Goal: Information Seeking & Learning: Learn about a topic

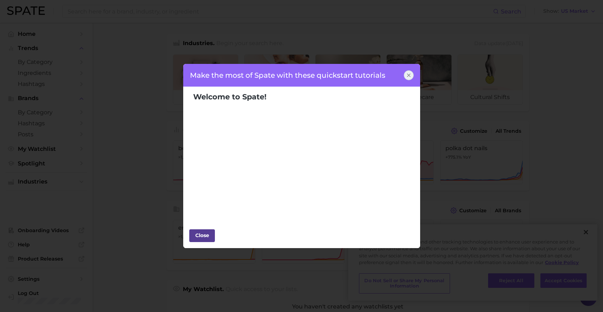
click at [202, 239] on div "Close" at bounding box center [201, 235] width 21 height 11
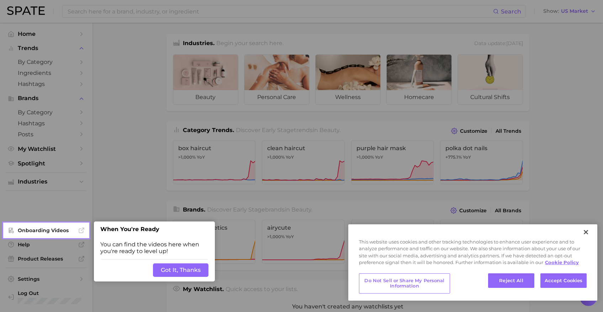
click at [183, 274] on button "Got It, Thanks" at bounding box center [180, 271] width 55 height 14
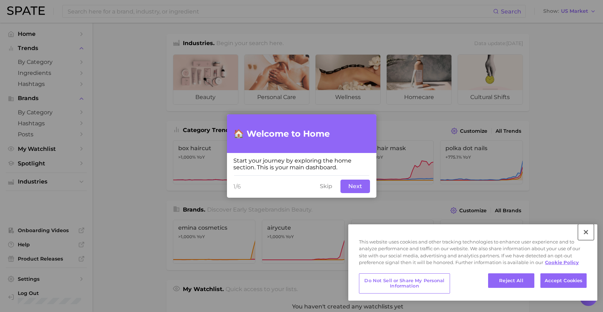
click at [584, 232] on button "Close" at bounding box center [586, 233] width 16 height 16
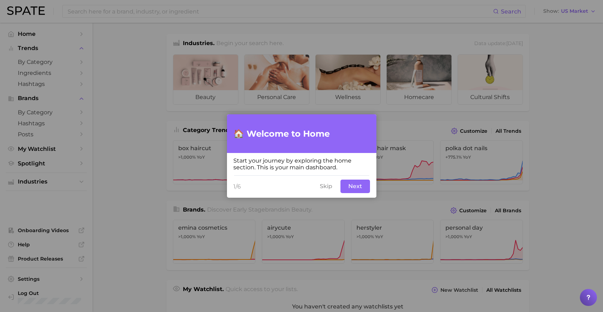
click at [361, 188] on button "Next" at bounding box center [355, 187] width 30 height 14
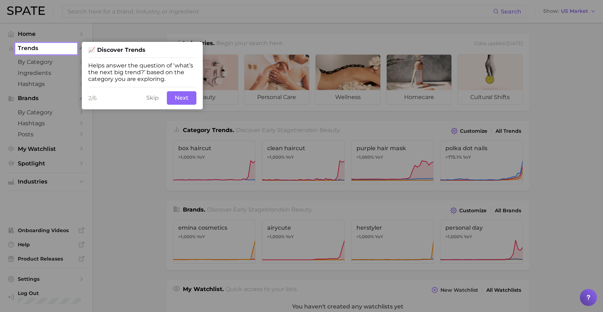
click at [187, 101] on button "Next" at bounding box center [182, 98] width 30 height 14
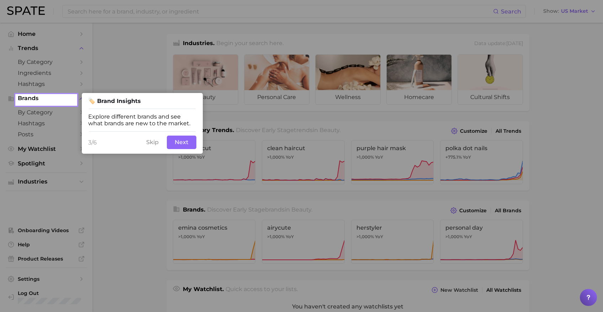
click at [187, 146] on button "Next" at bounding box center [182, 143] width 30 height 14
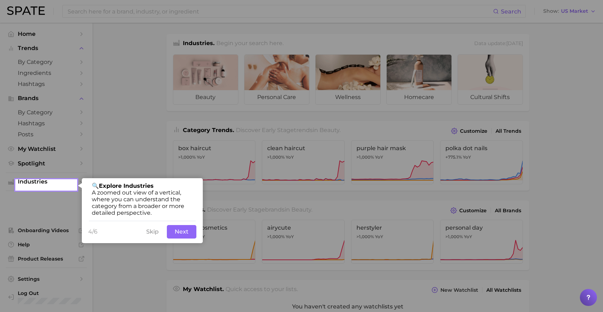
click at [188, 235] on button "Next" at bounding box center [182, 232] width 30 height 14
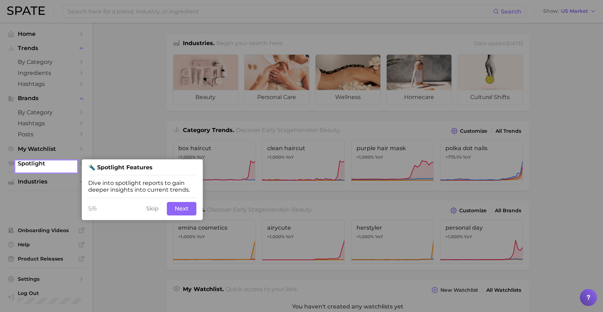
click at [184, 213] on button "Next" at bounding box center [182, 209] width 30 height 14
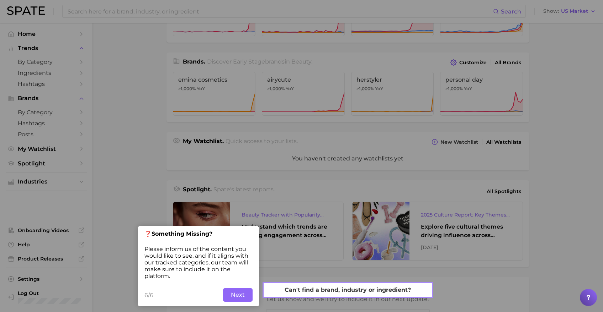
scroll to position [149, 0]
click at [240, 297] on button "Next" at bounding box center [238, 295] width 30 height 14
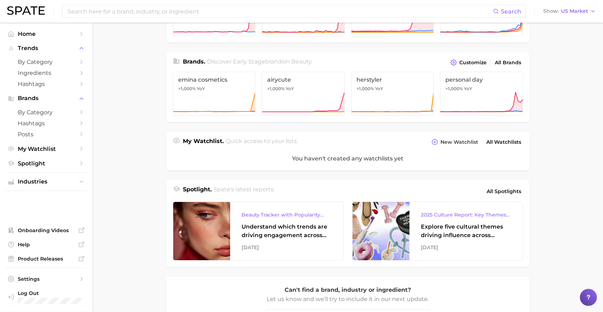
scroll to position [0, 0]
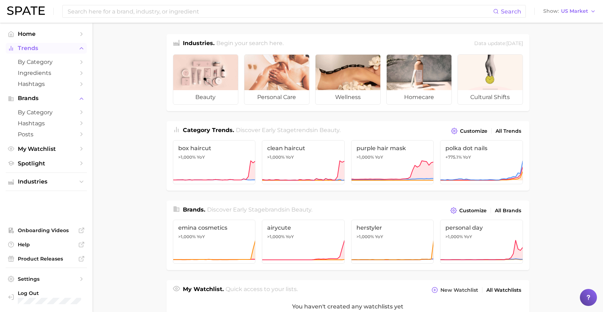
click at [50, 53] on button "Trends" at bounding box center [46, 48] width 81 height 11
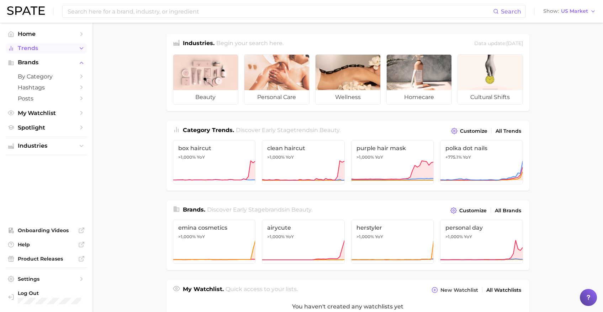
click at [50, 53] on button "Trends" at bounding box center [46, 48] width 81 height 11
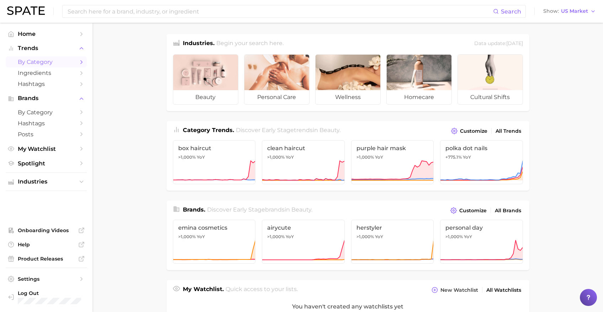
click at [48, 67] on link "by Category" at bounding box center [46, 62] width 81 height 11
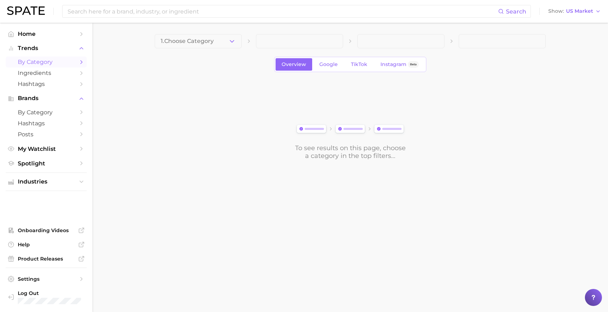
click at [295, 41] on span at bounding box center [299, 41] width 87 height 14
click at [281, 41] on span at bounding box center [299, 41] width 87 height 14
click at [316, 41] on span at bounding box center [299, 41] width 87 height 14
click at [311, 41] on span at bounding box center [299, 41] width 87 height 14
click at [228, 41] on button "1. Choose Category" at bounding box center [198, 41] width 87 height 14
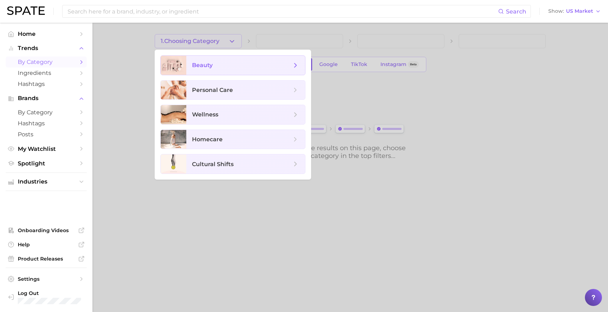
click at [238, 69] on span "beauty" at bounding box center [242, 66] width 100 height 8
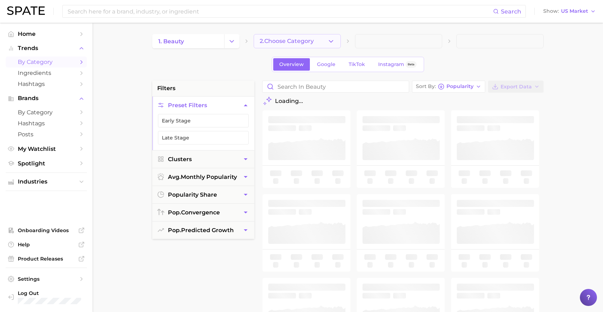
click at [288, 44] on span "2. Choose Category" at bounding box center [287, 41] width 54 height 6
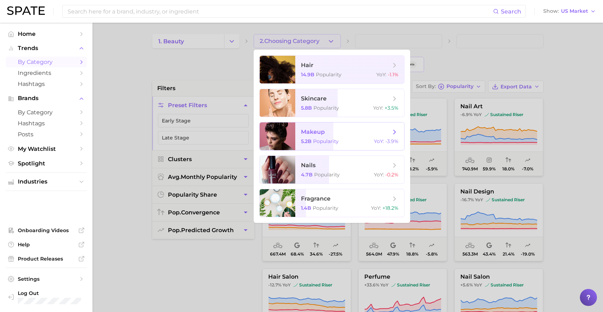
click at [322, 137] on span "makeup 5.2b Popularity YoY : -3.9%" at bounding box center [349, 137] width 109 height 28
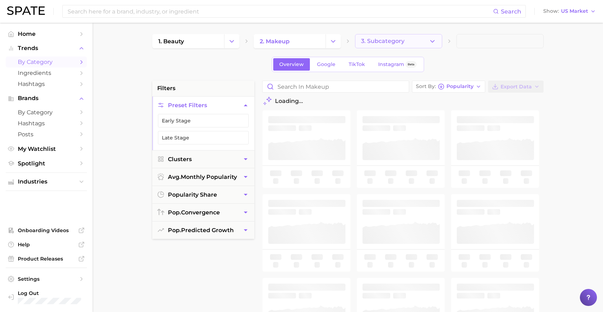
click at [433, 42] on icon "button" at bounding box center [431, 41] width 7 height 7
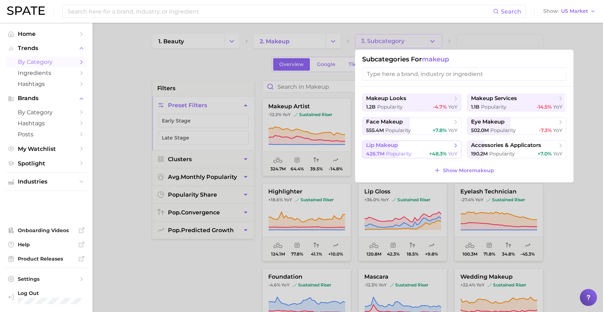
click at [408, 151] on span "Popularity" at bounding box center [399, 154] width 26 height 6
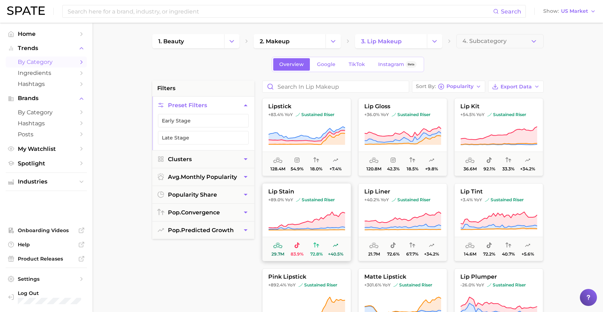
click at [287, 219] on icon at bounding box center [306, 222] width 77 height 20
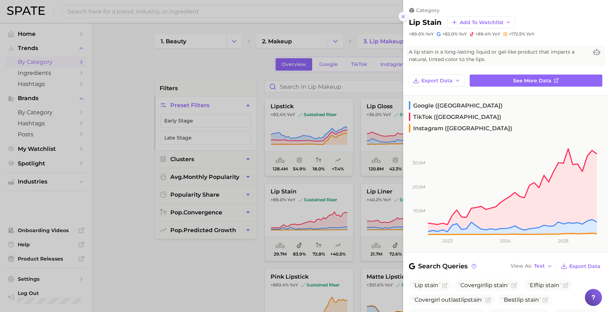
click at [402, 18] on icon at bounding box center [403, 17] width 6 height 6
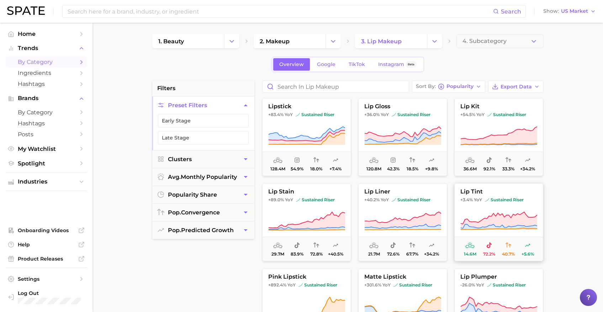
click at [502, 203] on button "lip tint +3.4% YoY sustained riser 14.6m 72.2% 40.7% +5.6%" at bounding box center [498, 222] width 89 height 78
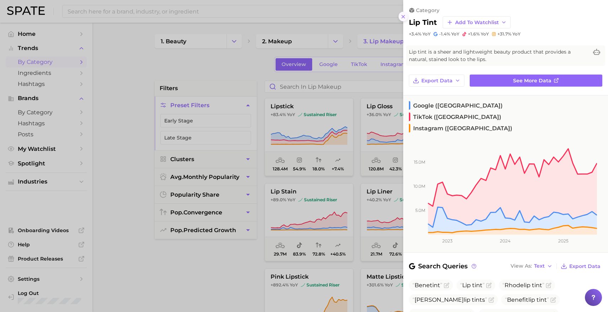
click at [402, 17] on line at bounding box center [403, 16] width 3 height 3
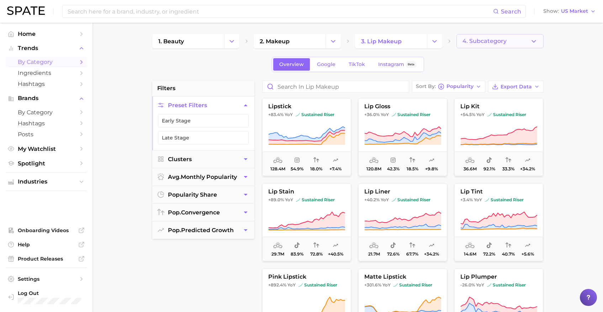
click at [539, 45] on button "4. Subcategory" at bounding box center [499, 41] width 87 height 14
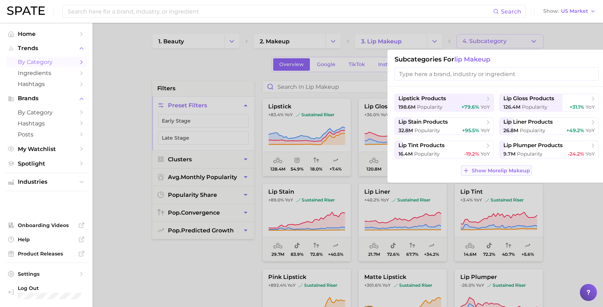
click at [483, 173] on span "Show More lip makeup" at bounding box center [500, 171] width 58 height 6
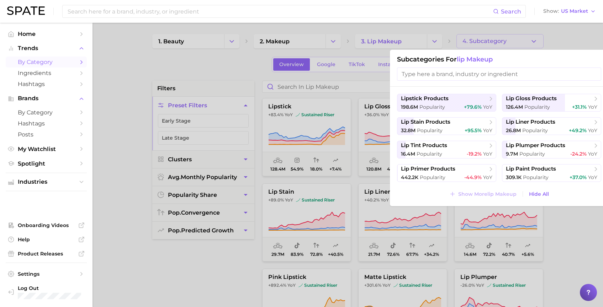
click at [442, 73] on input "search" at bounding box center [499, 74] width 204 height 13
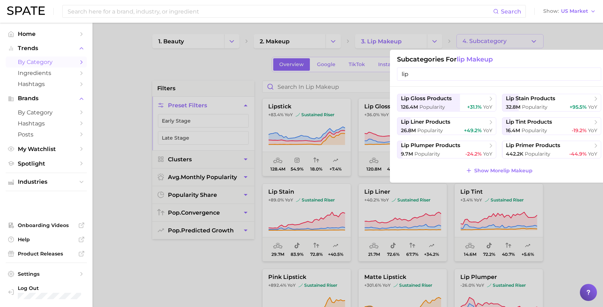
type input "lip"
click at [438, 100] on span "lip gloss products" at bounding box center [426, 98] width 51 height 7
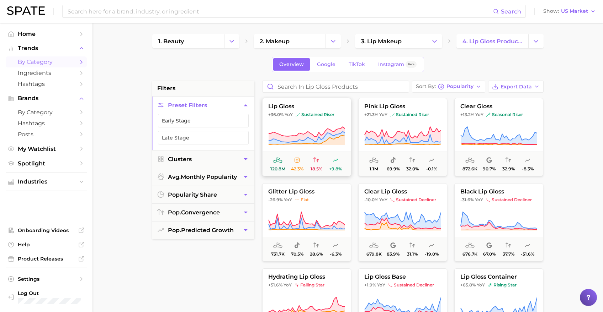
click at [298, 129] on icon at bounding box center [306, 136] width 77 height 20
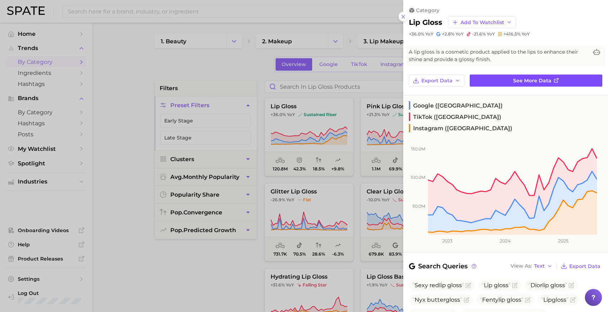
click at [533, 80] on span "See more data" at bounding box center [532, 81] width 38 height 6
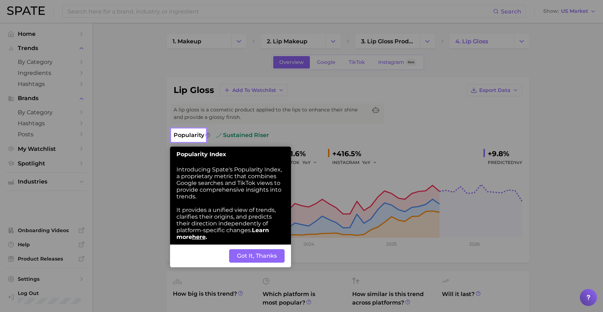
click at [259, 260] on button "Got It, Thanks" at bounding box center [256, 257] width 55 height 14
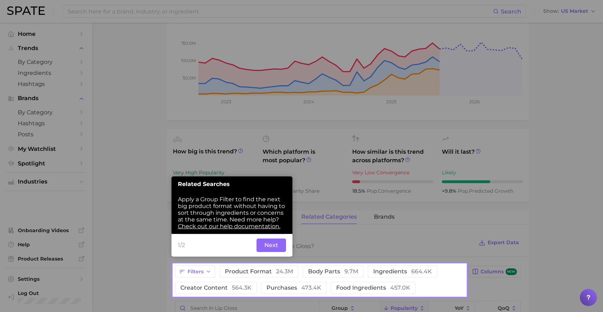
scroll to position [143, 0]
click at [263, 250] on button "Next" at bounding box center [271, 246] width 30 height 14
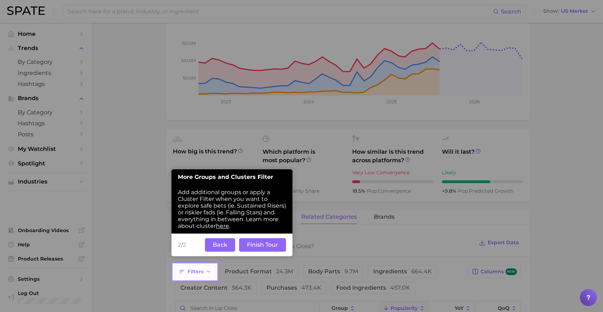
click at [277, 246] on button "Finish Tour" at bounding box center [262, 246] width 47 height 14
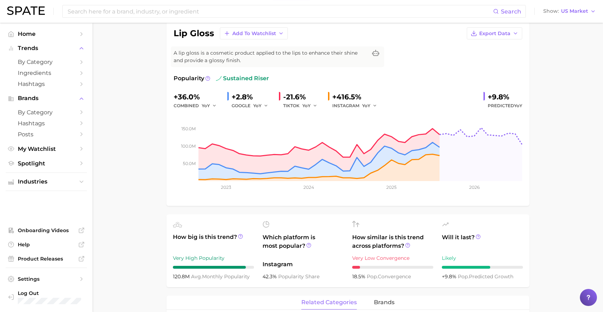
scroll to position [46, 0]
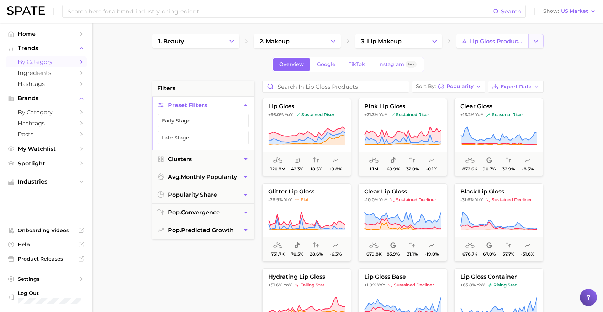
click at [540, 40] on button "Change Category" at bounding box center [535, 41] width 15 height 14
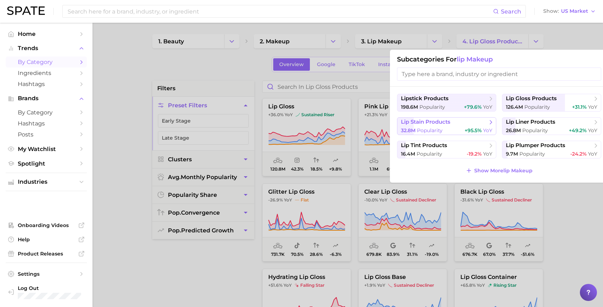
click at [424, 132] on span "Popularity" at bounding box center [430, 130] width 26 height 6
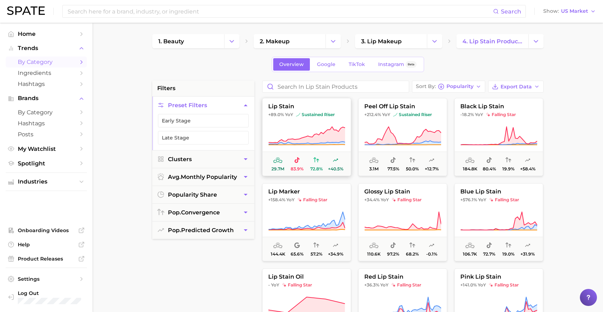
click at [324, 138] on icon at bounding box center [306, 135] width 76 height 17
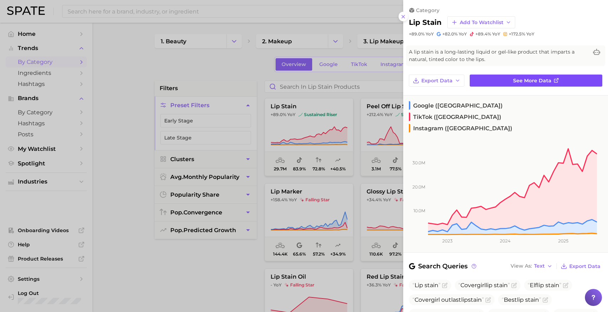
click at [495, 82] on link "See more data" at bounding box center [536, 81] width 133 height 12
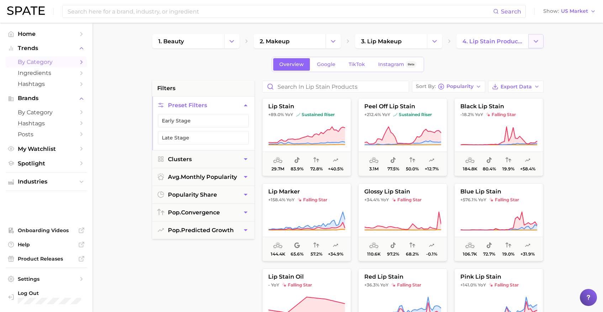
click at [539, 43] on icon "Change Category" at bounding box center [535, 41] width 7 height 7
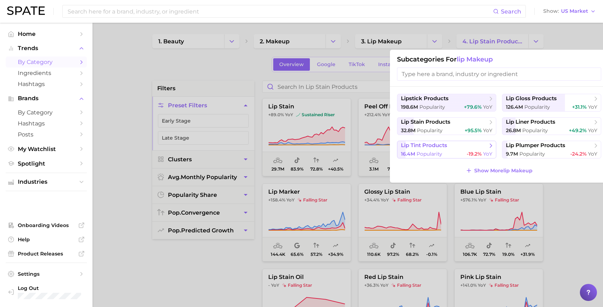
click at [435, 148] on span "lip tint products" at bounding box center [424, 145] width 46 height 7
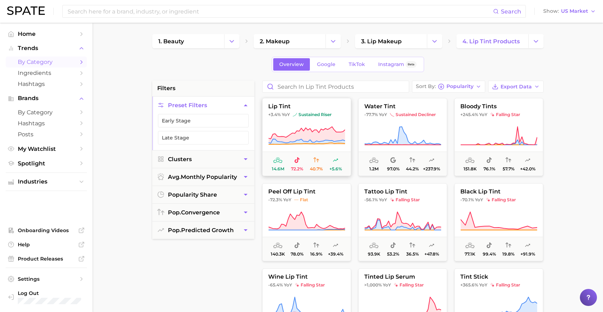
click at [311, 133] on icon at bounding box center [306, 135] width 76 height 17
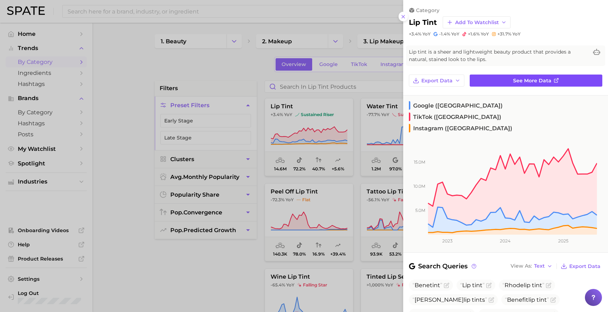
click at [482, 84] on link "See more data" at bounding box center [536, 81] width 133 height 12
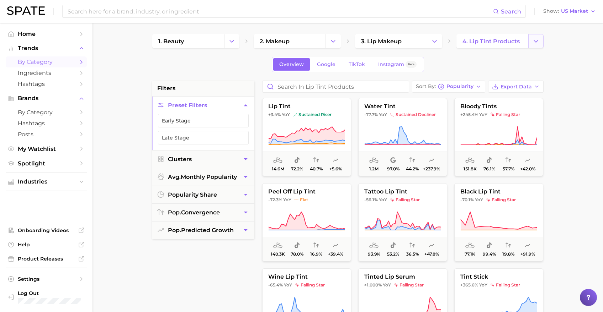
click at [529, 42] on button "Change Category" at bounding box center [535, 41] width 15 height 14
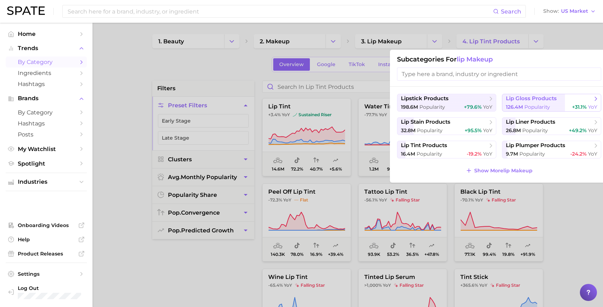
click at [539, 108] on span "Popularity" at bounding box center [537, 107] width 26 height 6
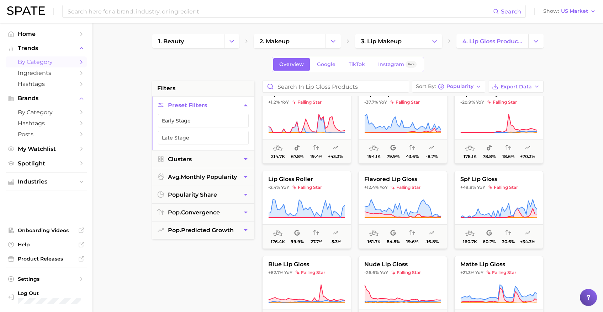
scroll to position [526, 0]
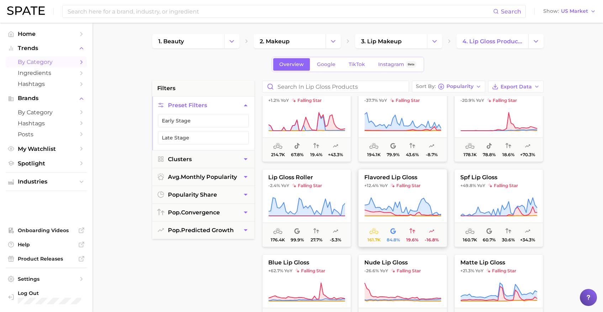
click at [406, 185] on span "falling star" at bounding box center [405, 186] width 30 height 6
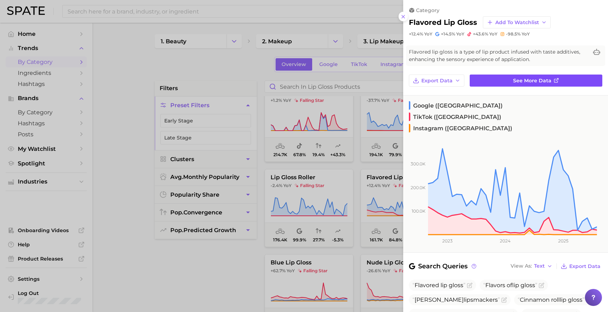
click at [510, 77] on link "See more data" at bounding box center [536, 81] width 133 height 12
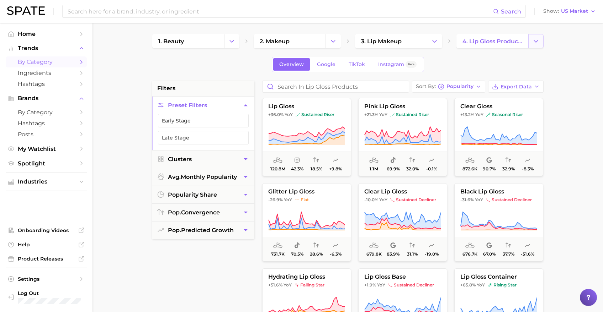
click at [534, 41] on polyline "Change Category" at bounding box center [536, 41] width 4 height 2
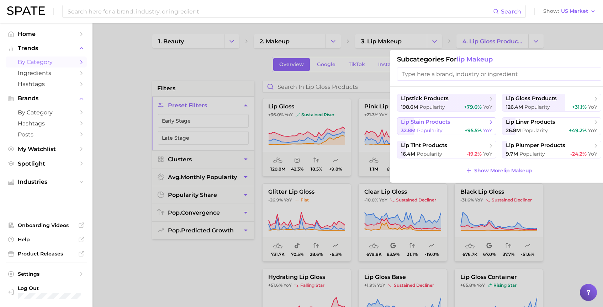
click at [438, 122] on span "lip stain products" at bounding box center [425, 122] width 49 height 7
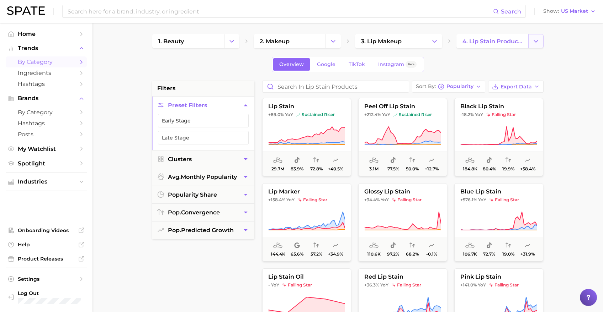
click at [537, 46] on button "Change Category" at bounding box center [535, 41] width 15 height 14
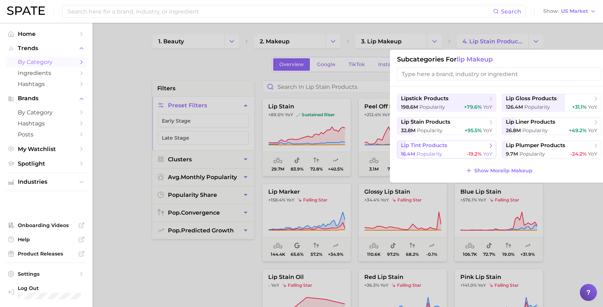
click at [435, 144] on span "lip tint products" at bounding box center [424, 145] width 46 height 7
